Goal: Book appointment/travel/reservation

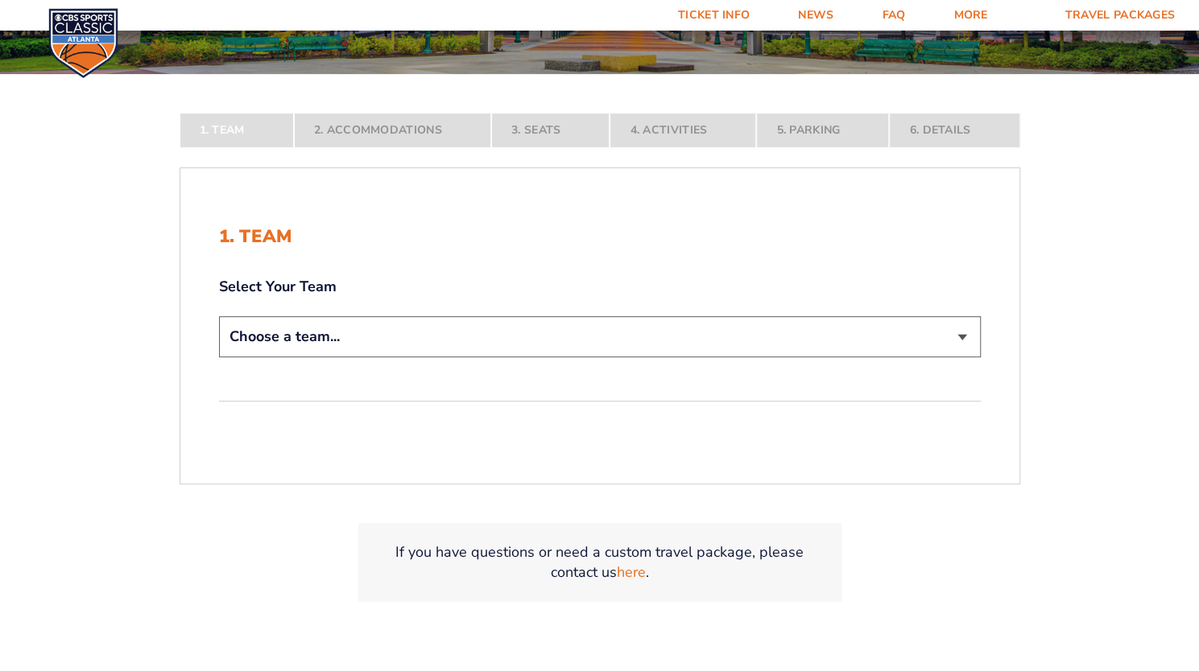
scroll to position [241, 0]
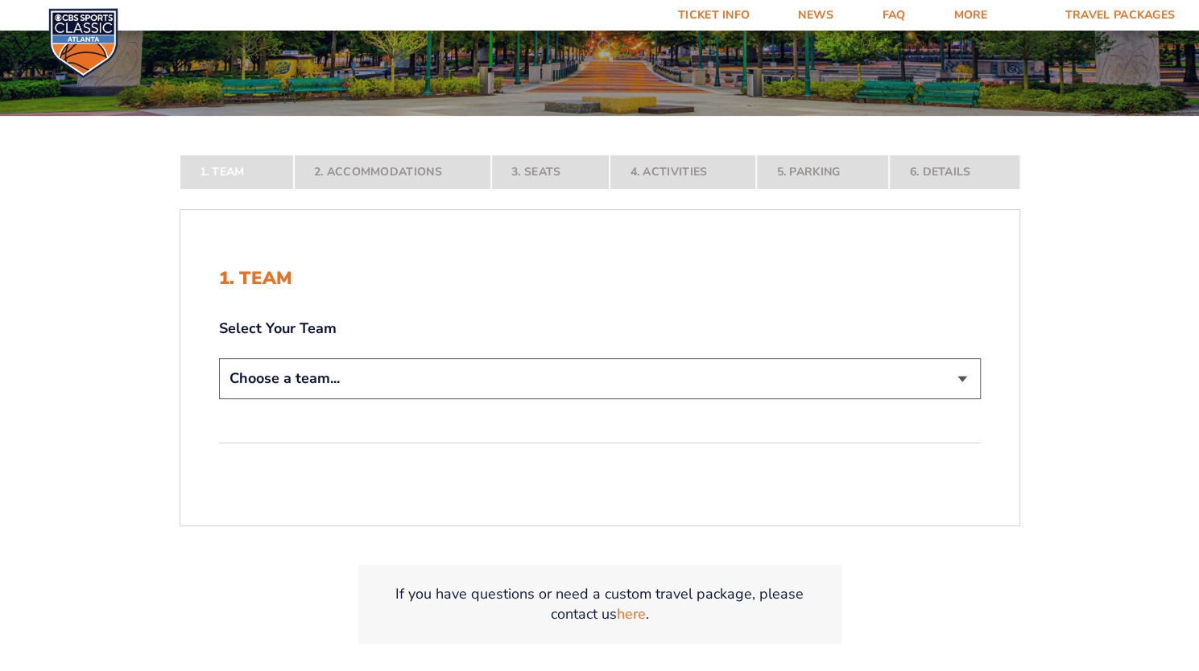
click at [971, 382] on select "Choose a team... [US_STATE] Wildcats [US_STATE] State Buckeyes [US_STATE] Tar H…" at bounding box center [599, 378] width 761 height 41
select select "12956"
click at [219, 399] on select "Choose a team... [US_STATE] Wildcats [US_STATE] State Buckeyes [US_STATE] Tar H…" at bounding box center [599, 378] width 761 height 41
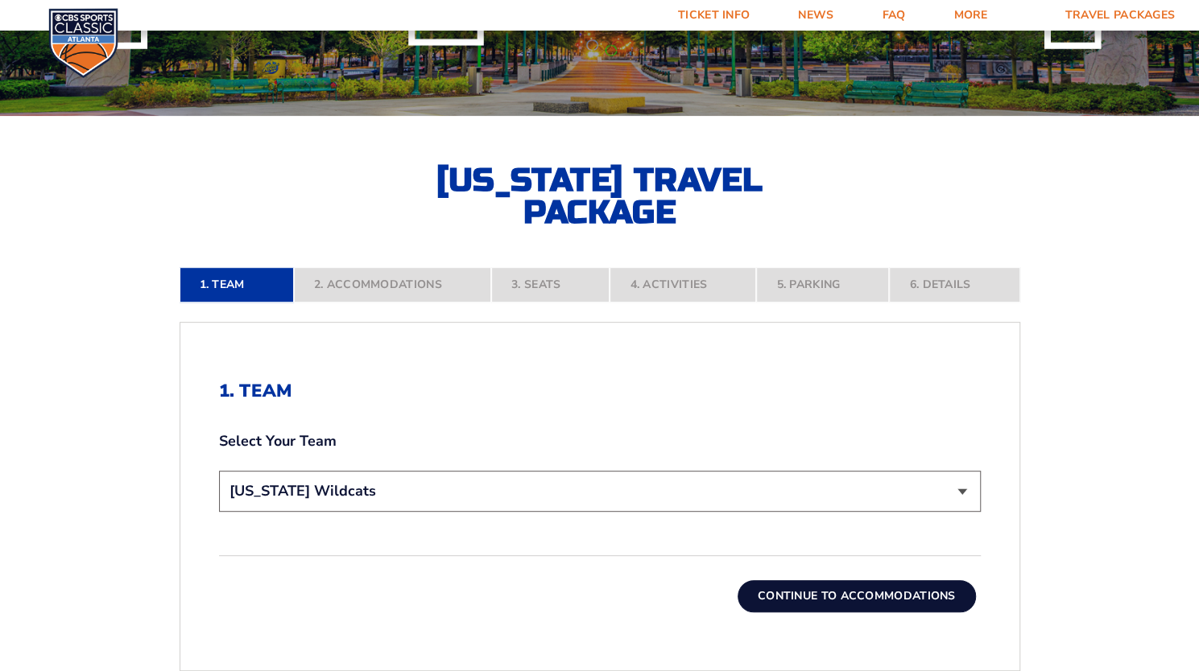
click at [828, 592] on button "Continue To Accommodations" at bounding box center [856, 596] width 238 height 32
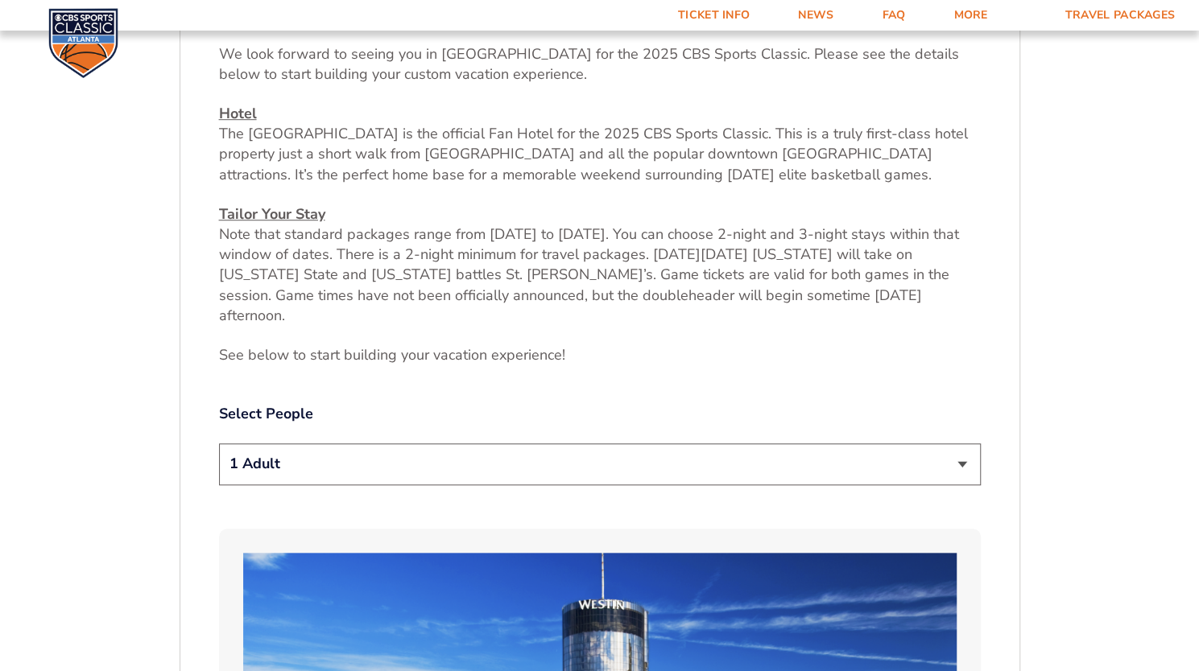
scroll to position [639, 0]
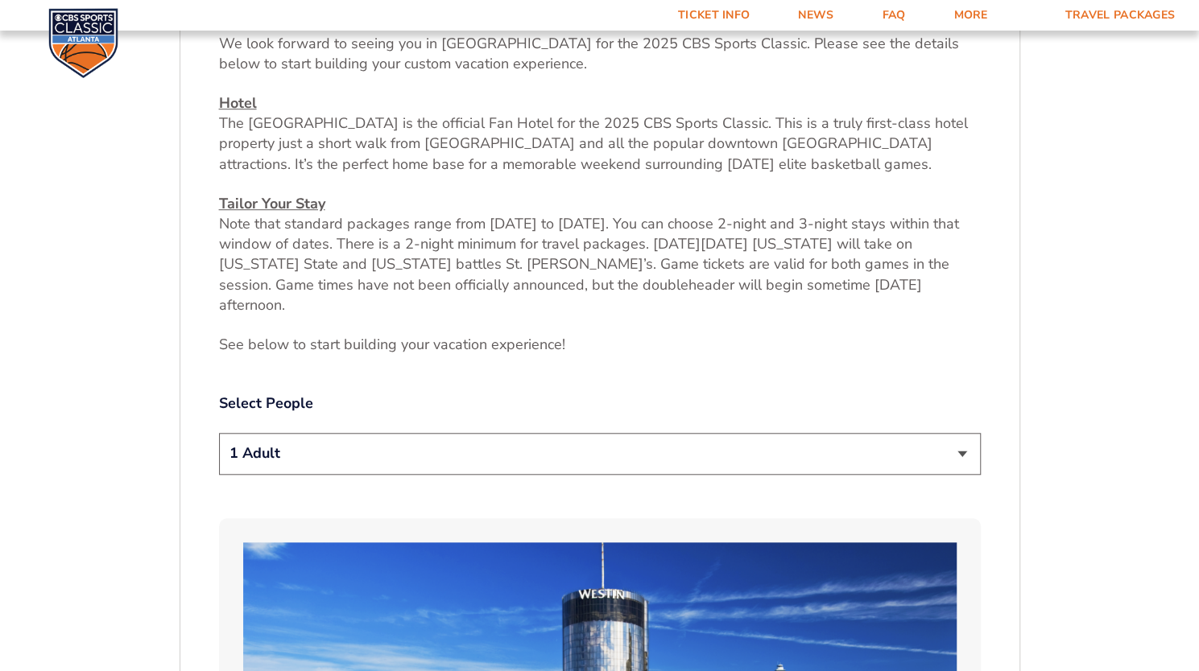
click at [968, 439] on select "1 Adult 2 Adults 3 Adults 4 Adults 2 Adults + 1 Child 2 Adults + 2 Children 2 A…" at bounding box center [599, 453] width 761 height 41
select select "2 Adults + 3 Children"
click at [219, 433] on select "1 Adult 2 Adults 3 Adults 4 Adults 2 Adults + 1 Child 2 Adults + 2 Children 2 A…" at bounding box center [599, 453] width 761 height 41
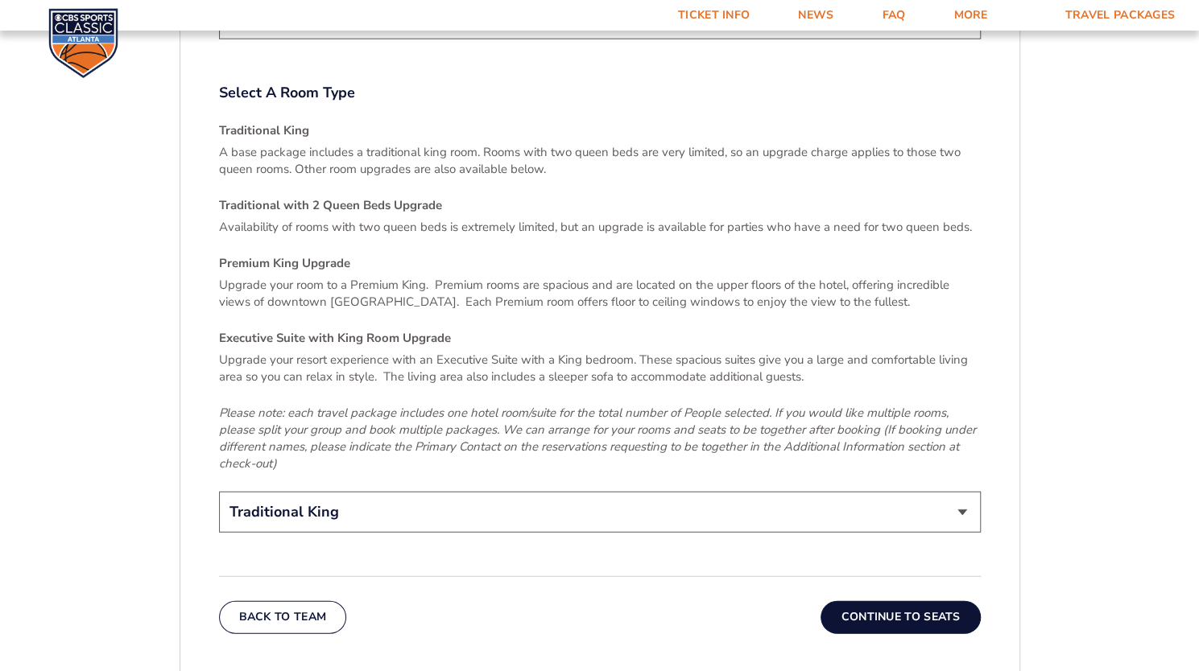
scroll to position [2410, 0]
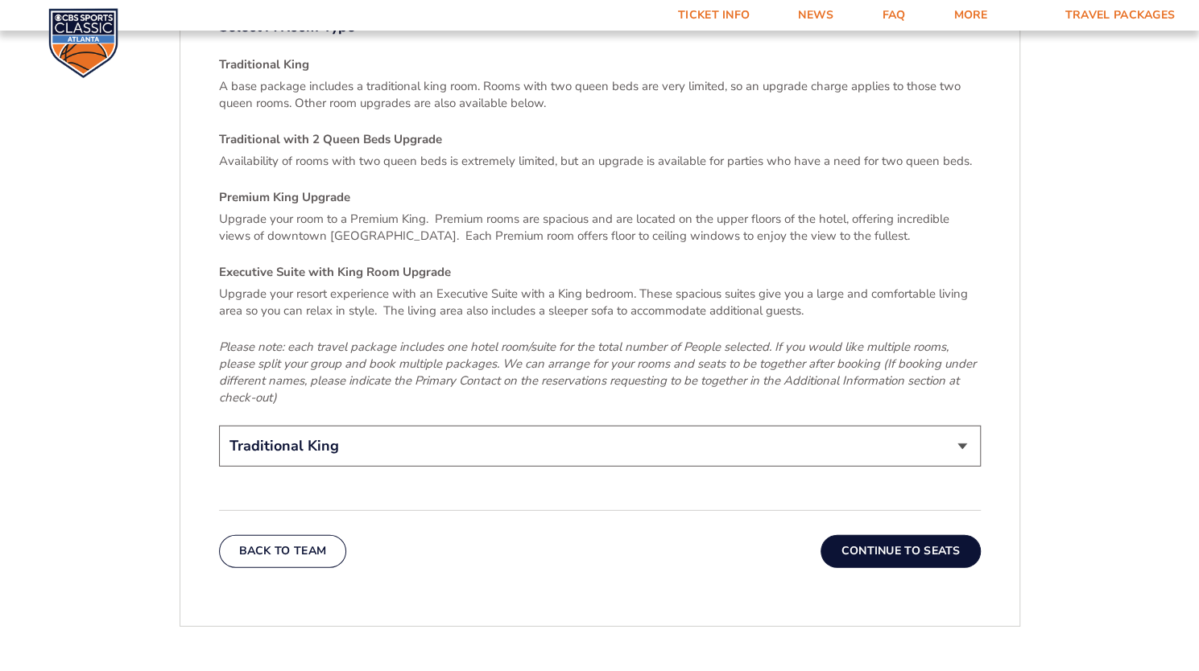
click at [944, 426] on select "Traditional King Traditional with 2 Queen Beds Upgrade (+$95 per night) Premium…" at bounding box center [599, 446] width 761 height 41
select select "Traditional with 2 Queen Beds Upgrade"
click at [219, 426] on select "Traditional King Traditional with 2 Queen Beds Upgrade (+$95 per night) Premium…" at bounding box center [599, 446] width 761 height 41
click at [865, 535] on button "Continue To Seats" at bounding box center [899, 551] width 159 height 32
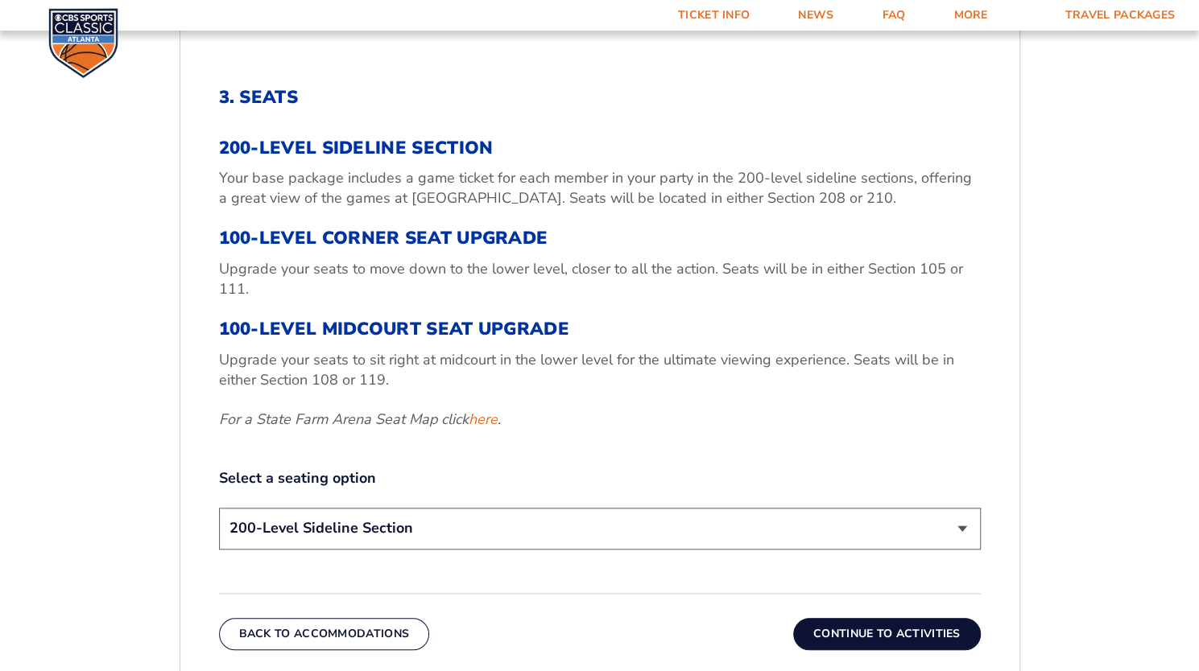
scroll to position [559, 0]
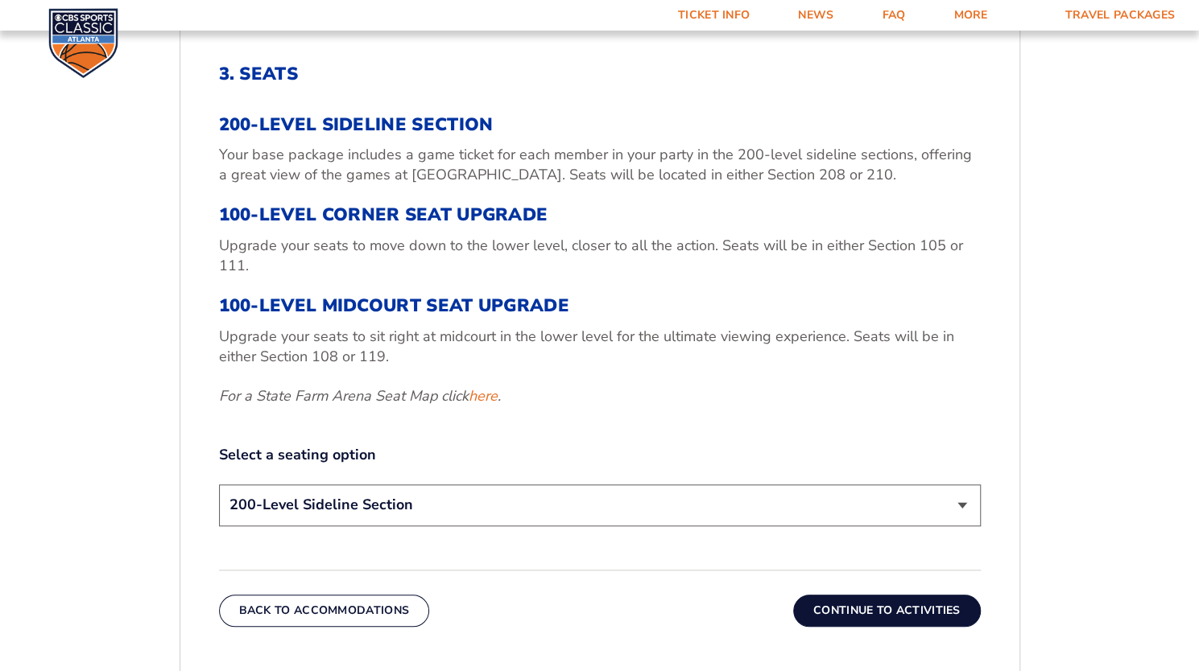
click at [927, 505] on select "200-Level Sideline Section 100-Level Corner Seat Upgrade (+$120 per person) 100…" at bounding box center [599, 505] width 761 height 41
select select "100-Level Corner Seat Upgrade"
click at [219, 485] on select "200-Level Sideline Section 100-Level Corner Seat Upgrade (+$120 per person) 100…" at bounding box center [599, 505] width 761 height 41
click at [836, 616] on button "Continue To Activities" at bounding box center [887, 611] width 188 height 32
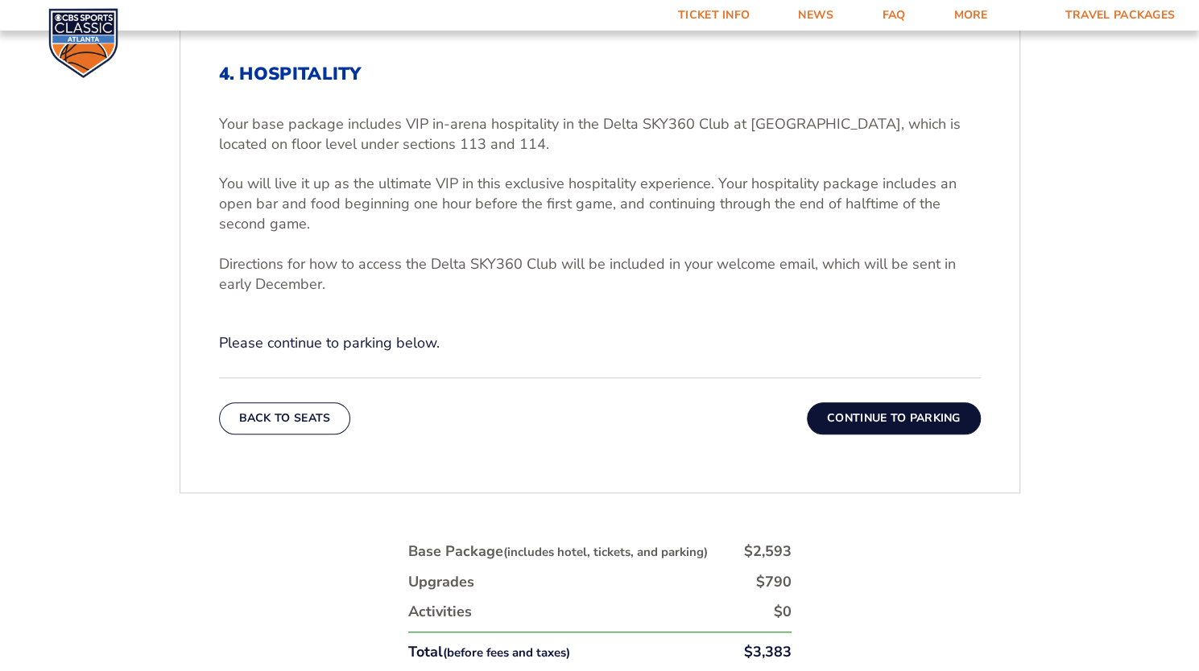
click at [848, 410] on button "Continue To Parking" at bounding box center [894, 418] width 174 height 32
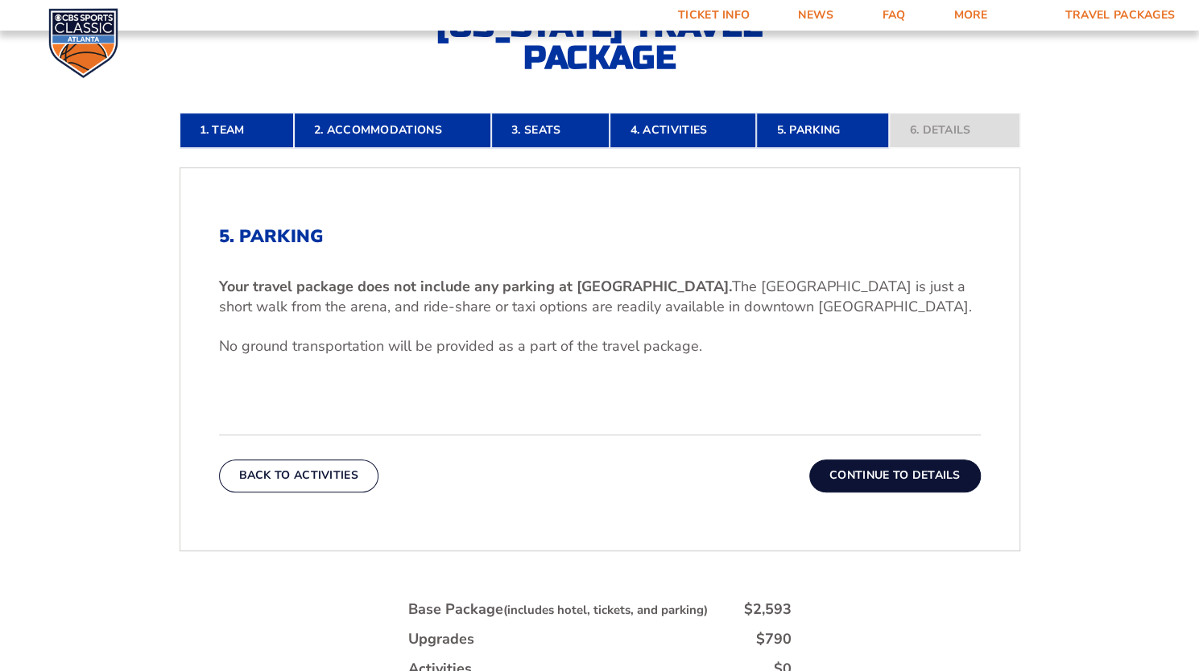
scroll to position [478, 0]
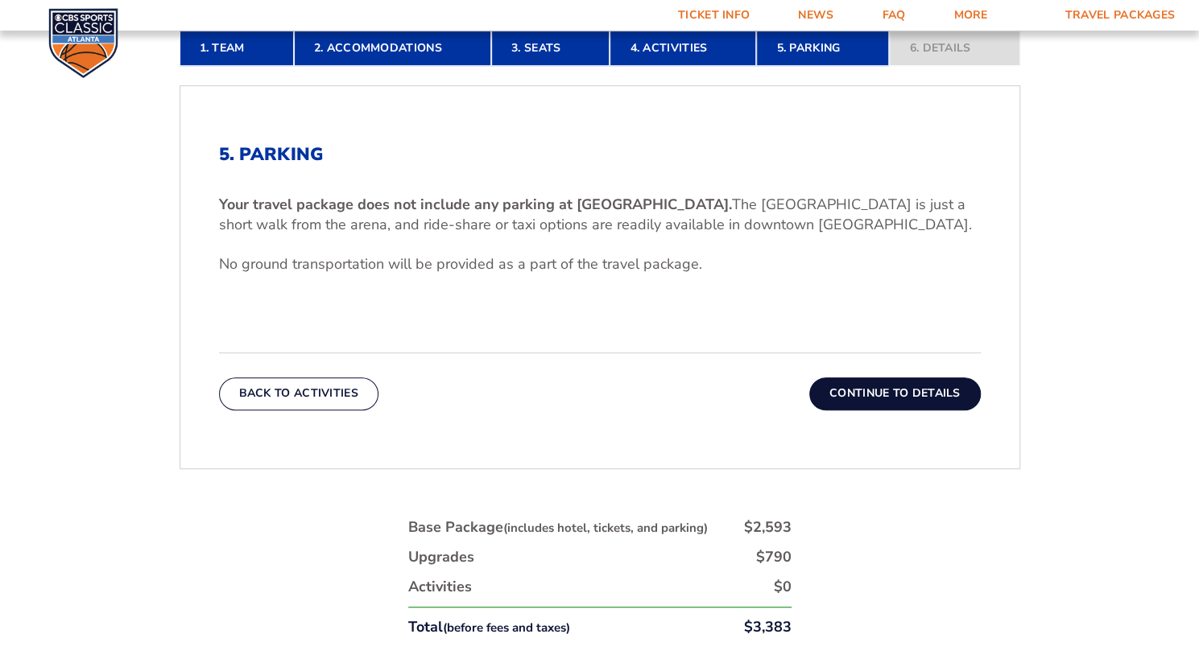
click at [876, 394] on button "Continue To Details" at bounding box center [894, 394] width 171 height 32
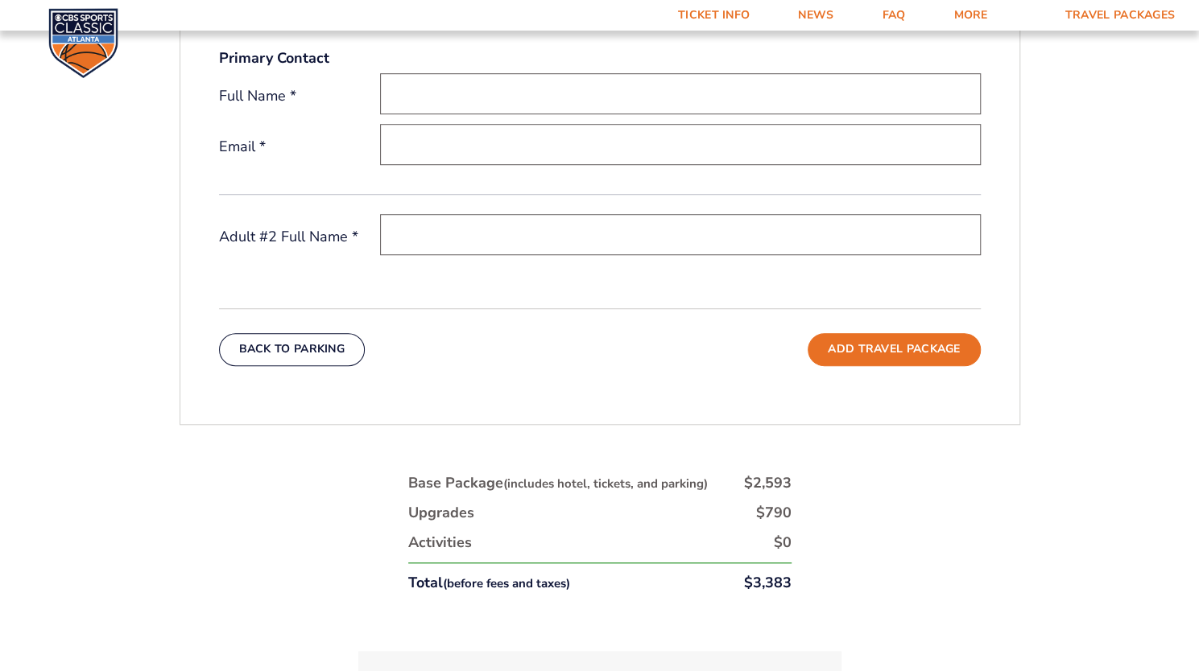
scroll to position [724, 0]
